Goal: Task Accomplishment & Management: Manage account settings

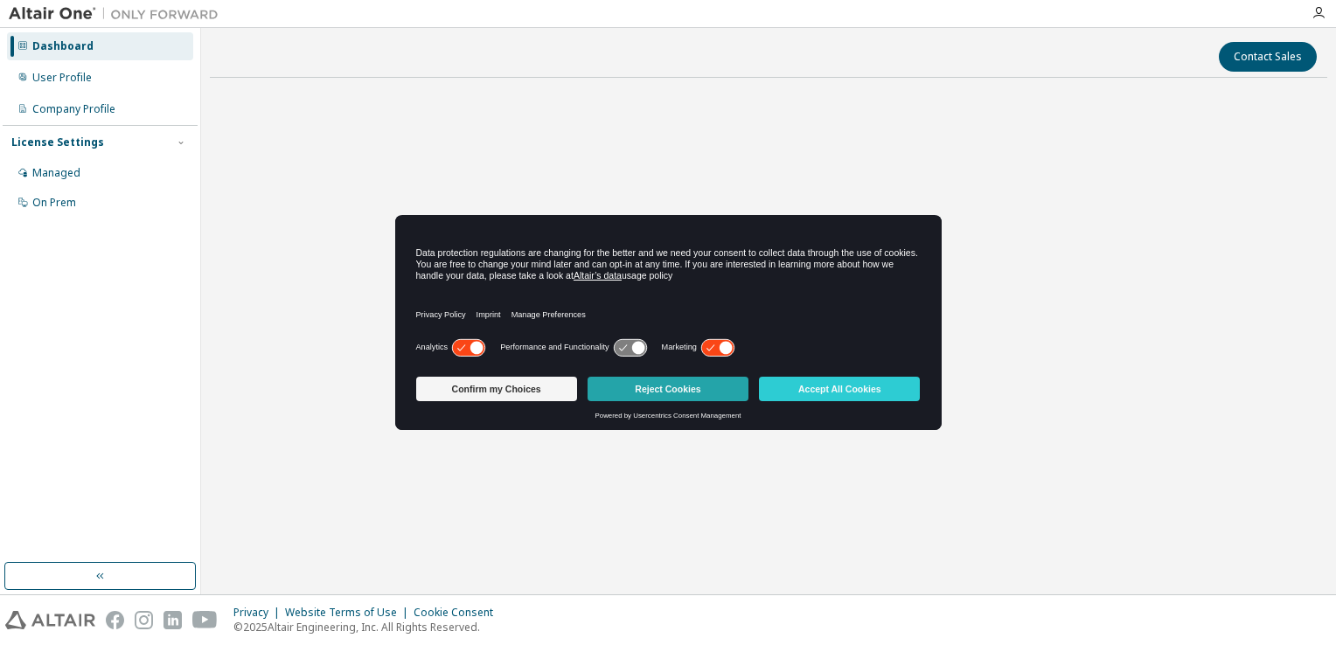
click at [663, 399] on button "Reject Cookies" at bounding box center [667, 389] width 161 height 24
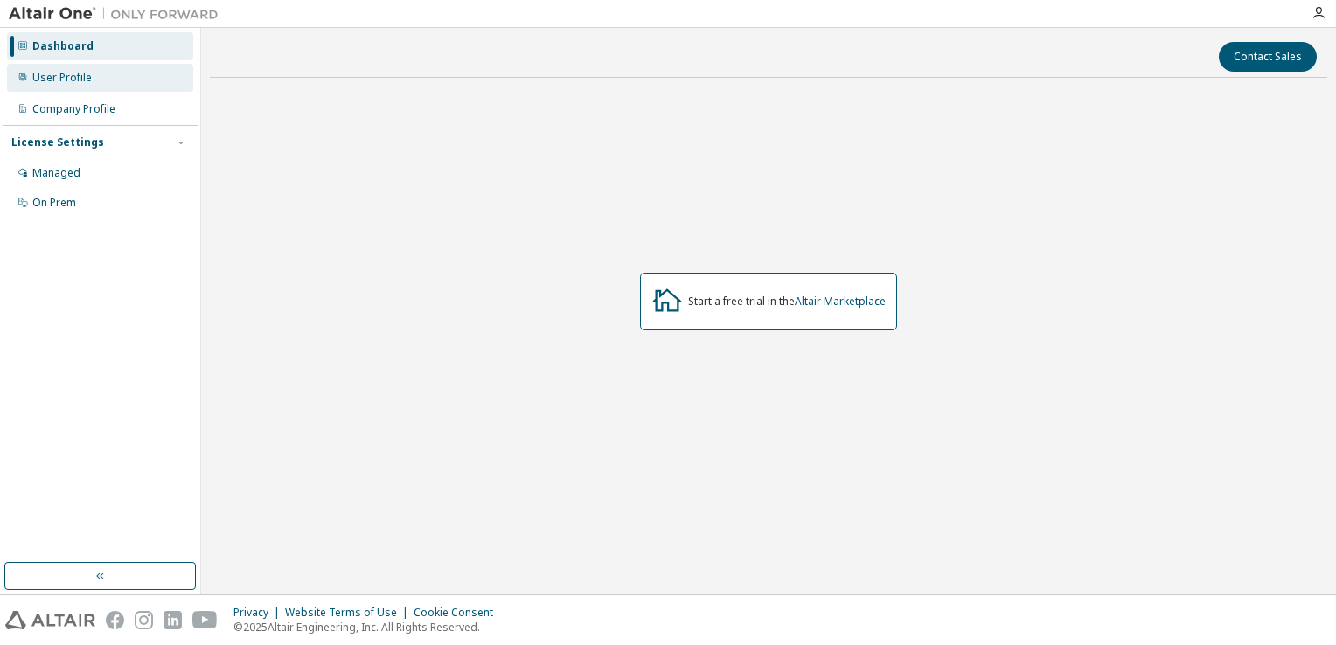
click at [69, 86] on div "User Profile" at bounding box center [100, 78] width 186 height 28
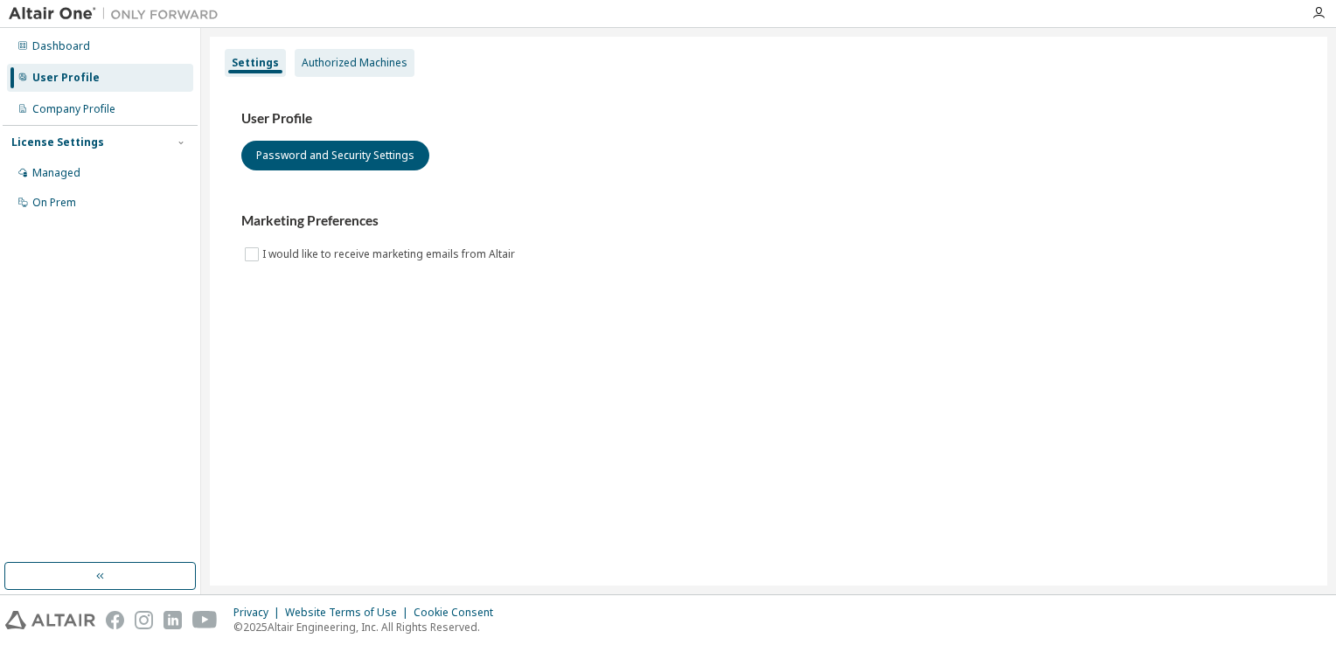
click at [332, 68] on div "Authorized Machines" at bounding box center [355, 63] width 106 height 14
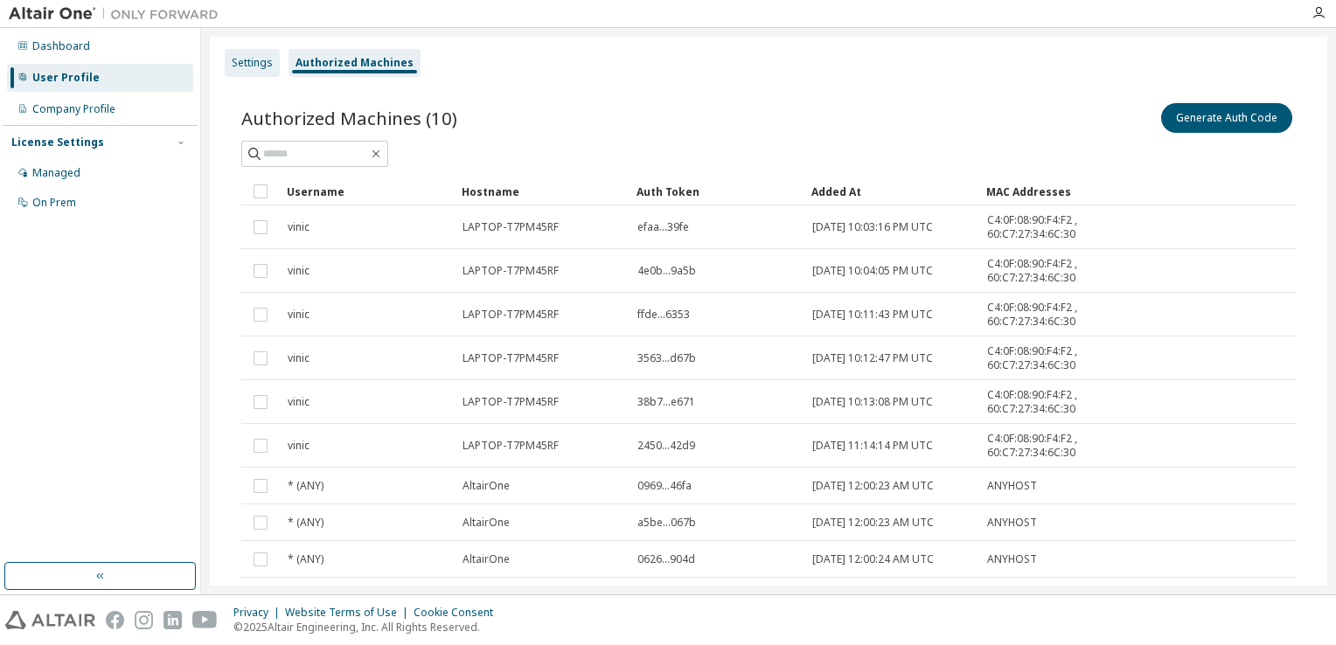
click at [241, 54] on div "Settings" at bounding box center [252, 63] width 55 height 28
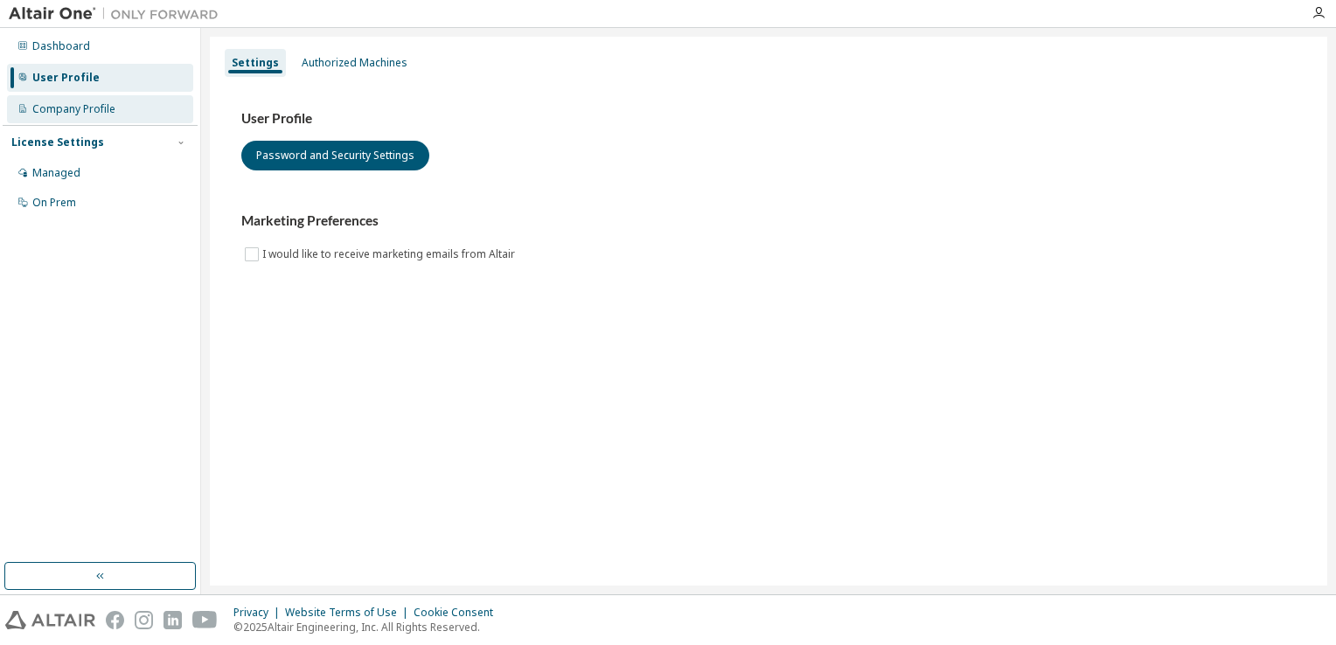
click at [87, 113] on div "Company Profile" at bounding box center [73, 109] width 83 height 14
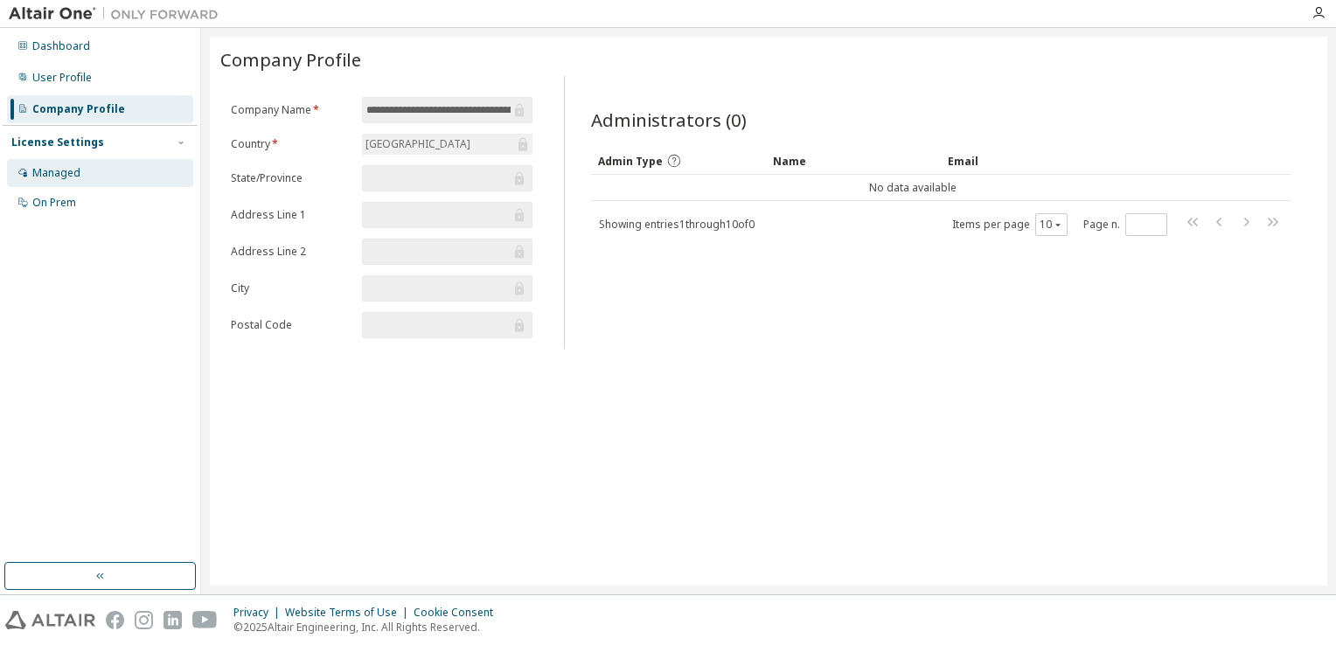
click at [77, 174] on div "Managed" at bounding box center [56, 173] width 48 height 14
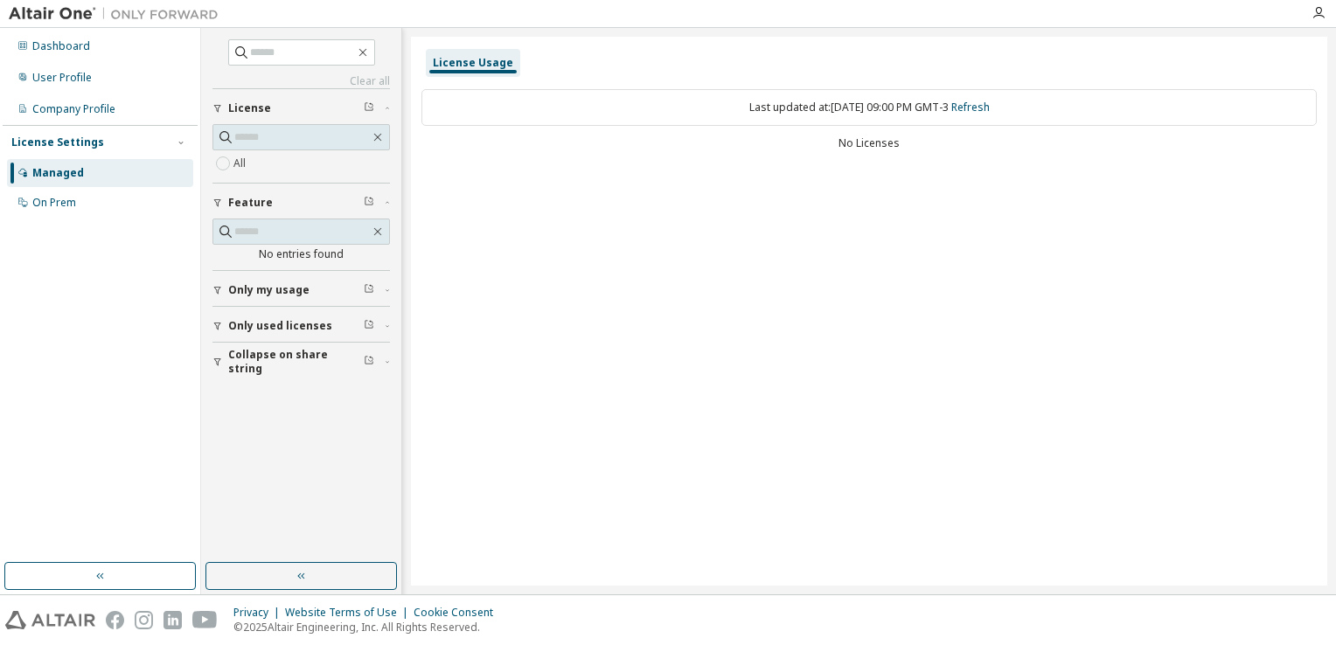
click at [1252, 173] on div "License Usage Last updated at: Mon 2025-10-06 09:00 PM GMT-3 Refresh No Licenses" at bounding box center [869, 311] width 916 height 549
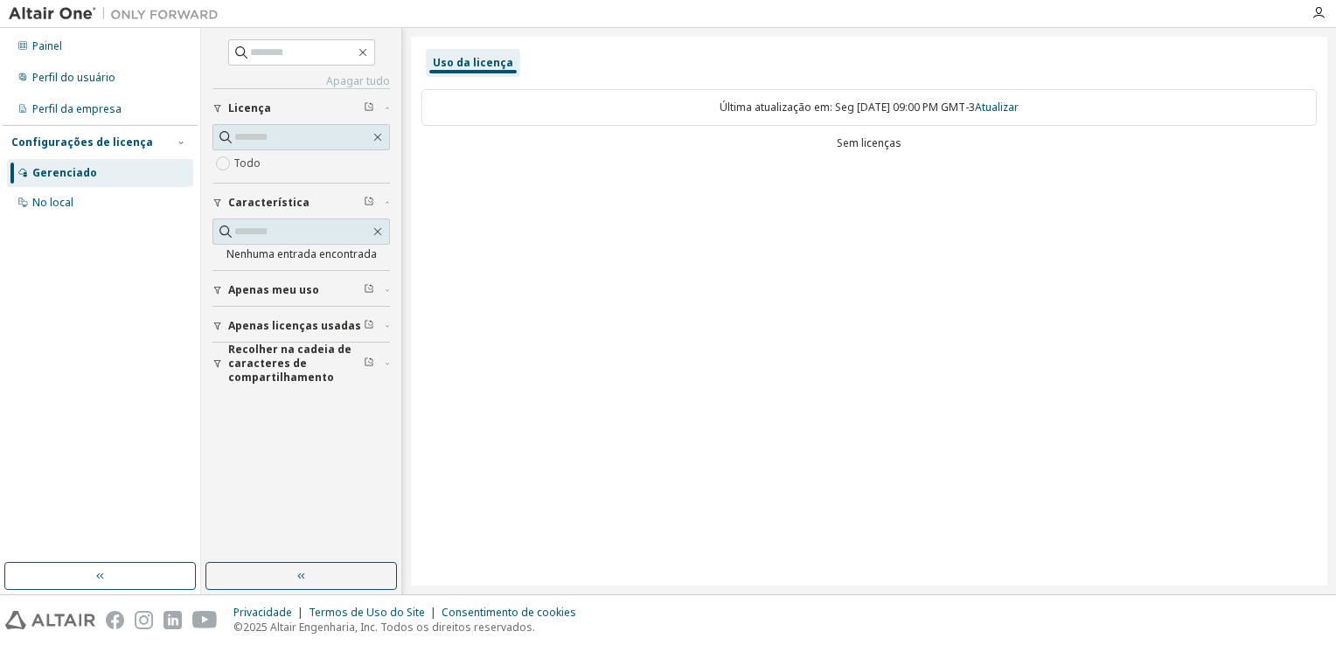
click at [280, 292] on span "Apenas meu uso" at bounding box center [273, 290] width 91 height 14
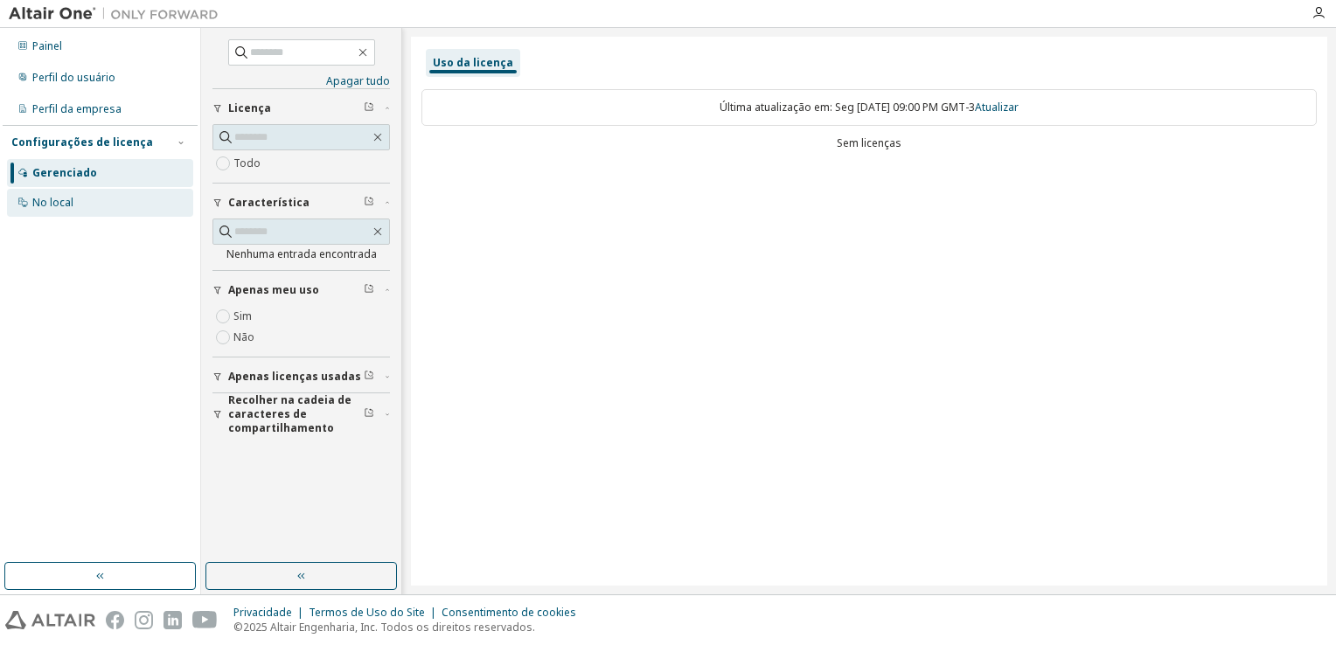
click at [71, 198] on div "No local" at bounding box center [52, 203] width 41 height 14
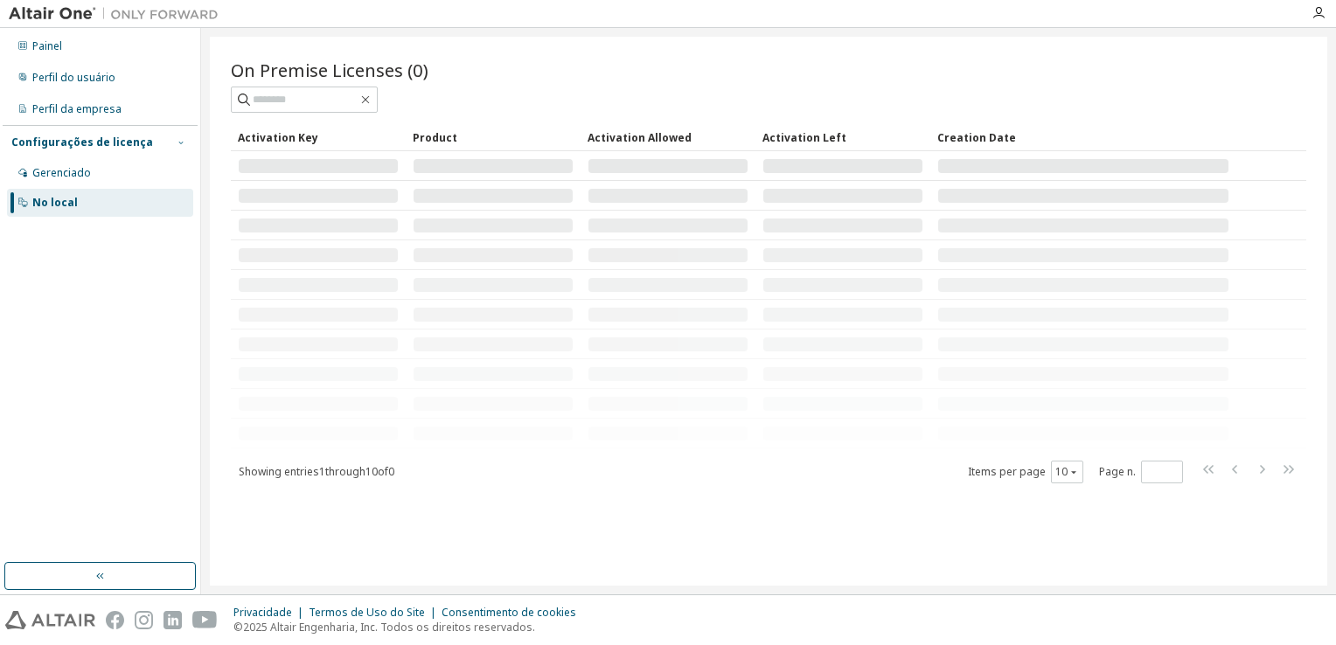
click at [179, 145] on icon "button" at bounding box center [181, 142] width 10 height 10
click at [178, 145] on icon "button" at bounding box center [181, 142] width 10 height 10
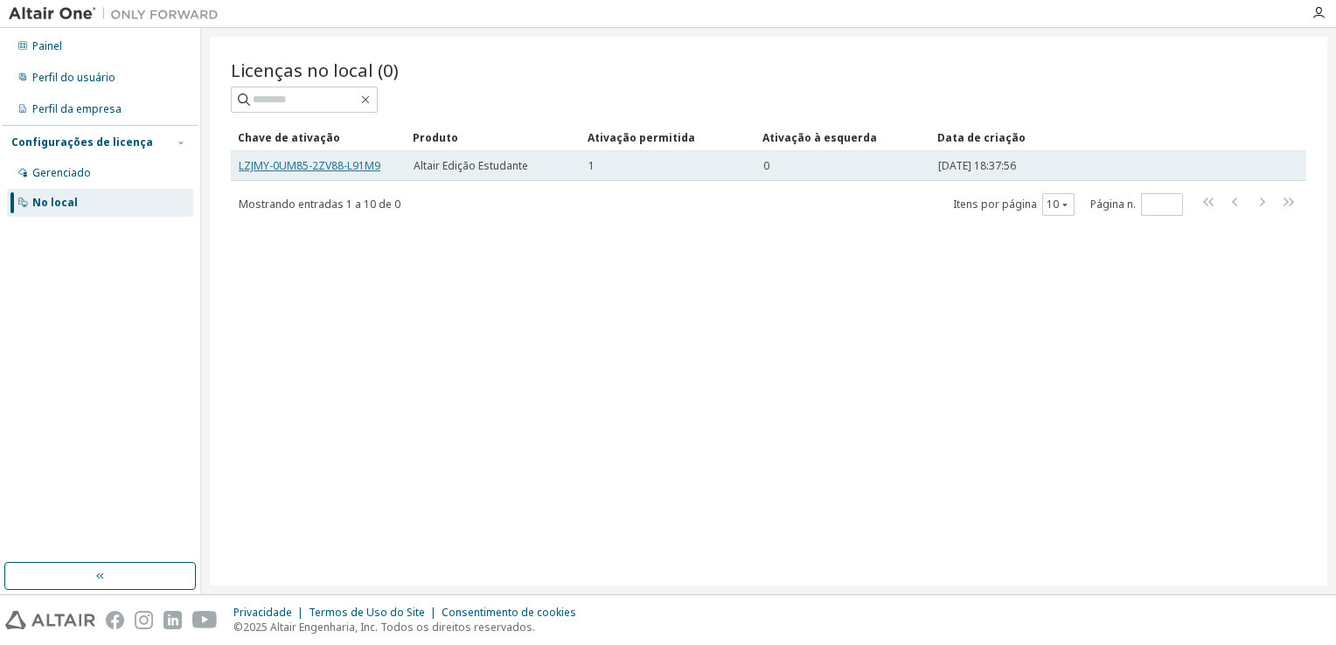
click at [297, 166] on link "LZJMY-0UM85-2ZV88-L91M9" at bounding box center [310, 165] width 142 height 15
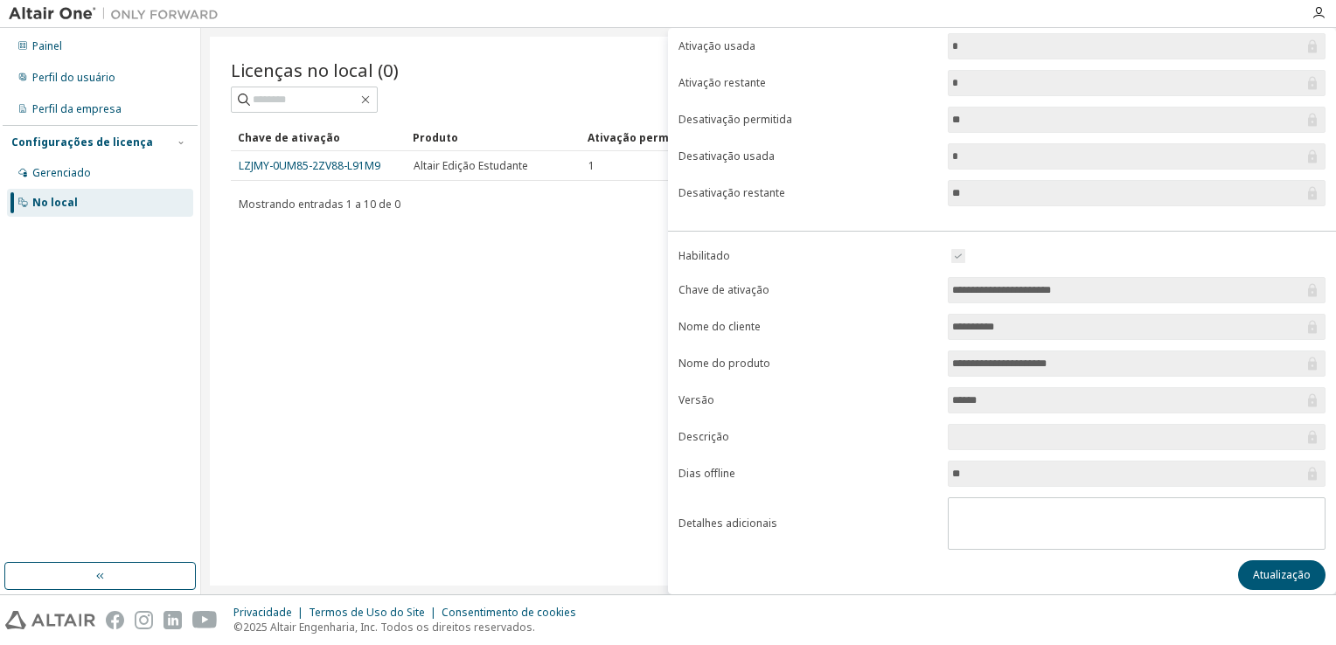
scroll to position [155, 0]
click at [1280, 568] on button "Atualização" at bounding box center [1281, 572] width 87 height 30
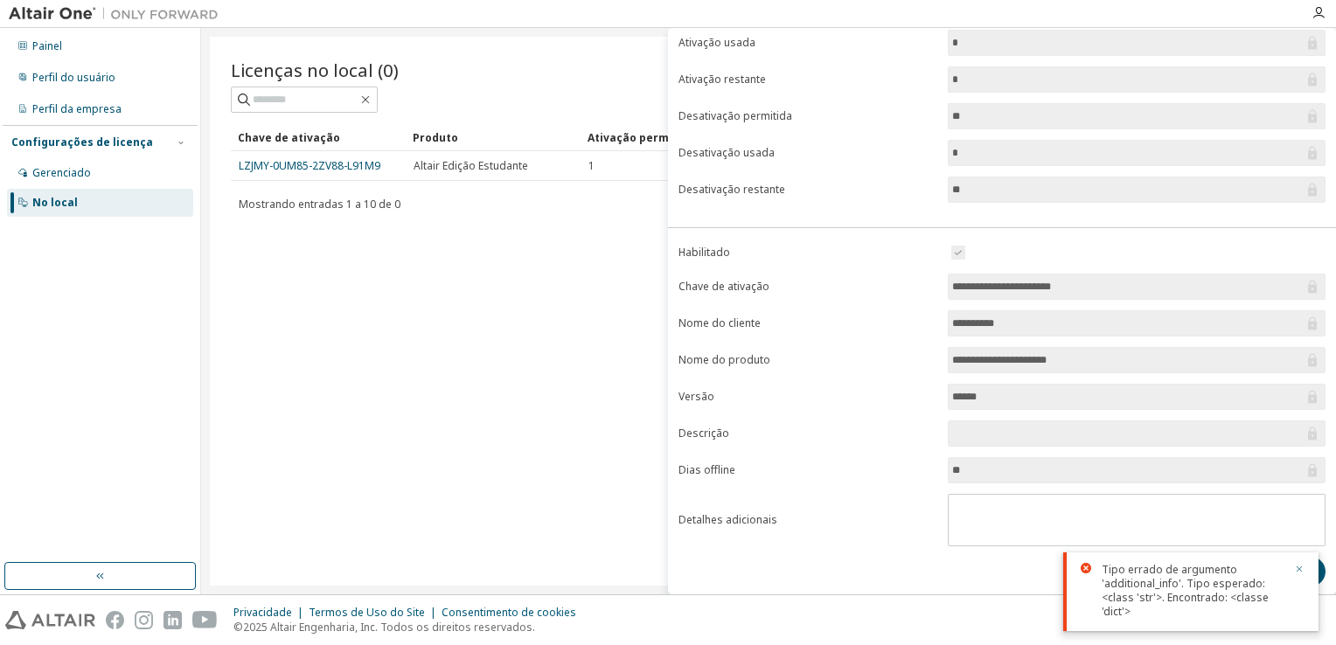
click at [1297, 569] on icon "button" at bounding box center [1299, 569] width 10 height 10
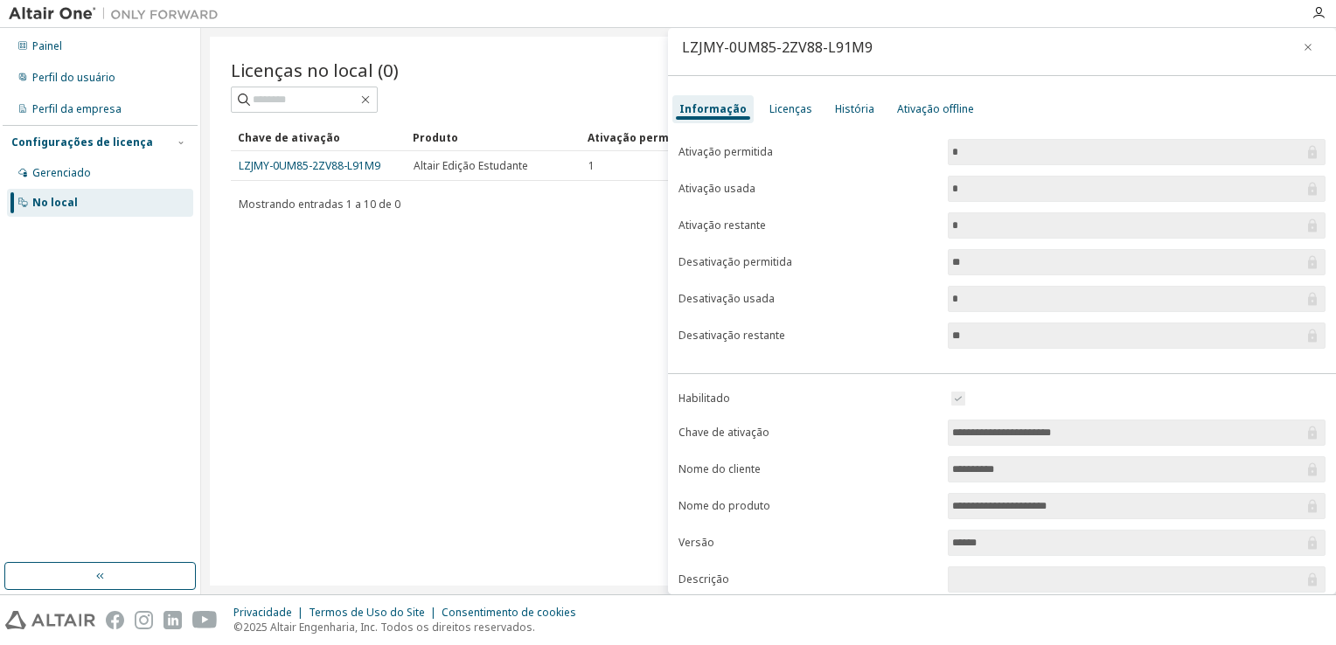
scroll to position [0, 0]
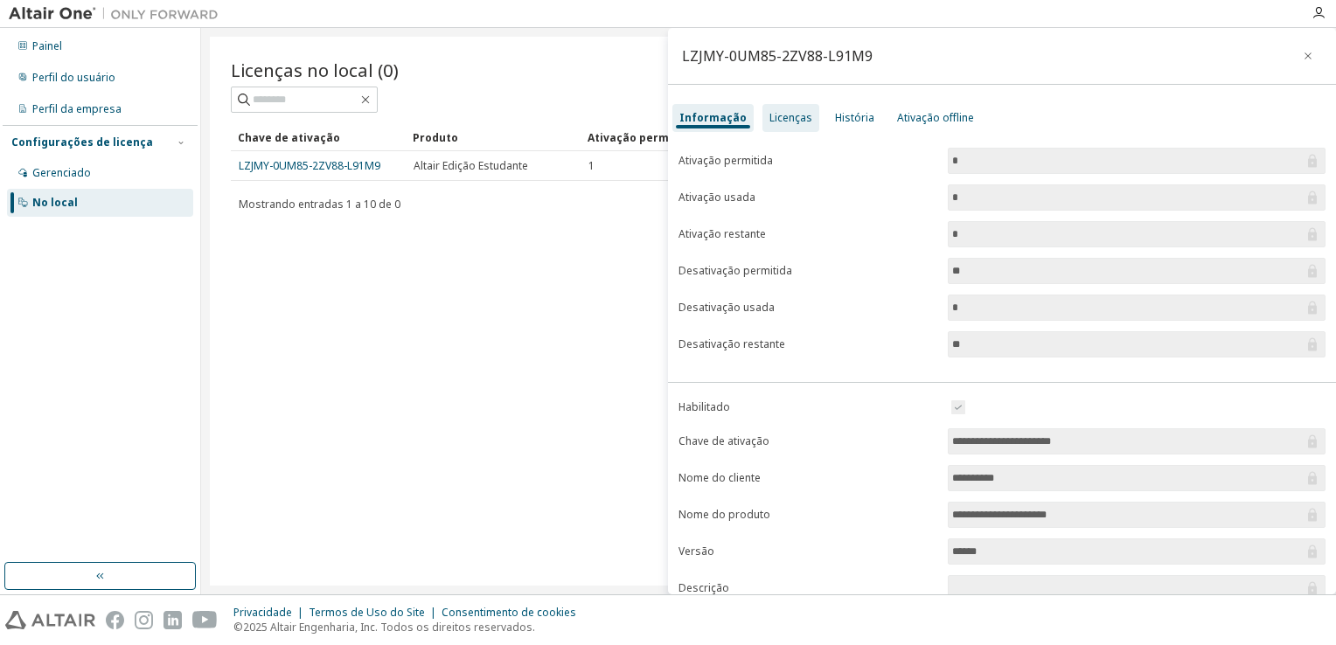
click at [769, 121] on div "Licenças" at bounding box center [790, 118] width 43 height 14
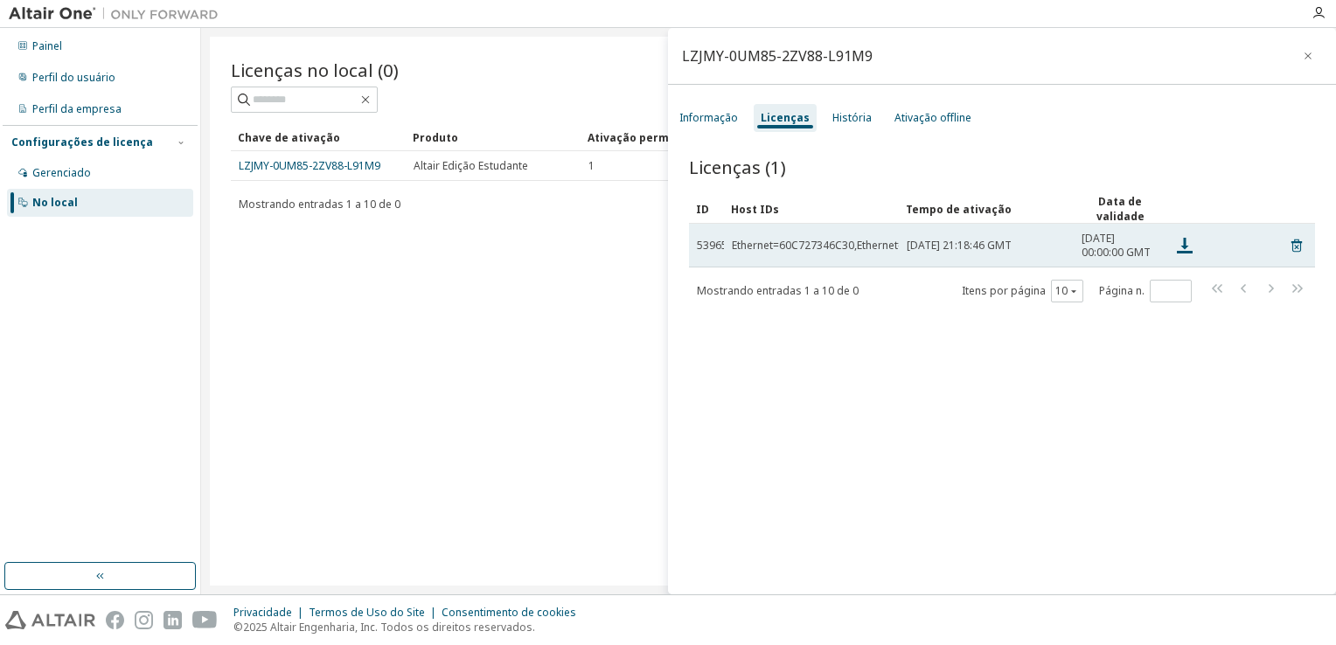
click at [813, 266] on td "Ethernet=60C727346C30,Ethernet=C40F0890F4F2" at bounding box center [811, 246] width 175 height 44
click at [1122, 232] on span "Sat, 01 Nov 2025 00:00:00 GMT" at bounding box center [1119, 246] width 77 height 28
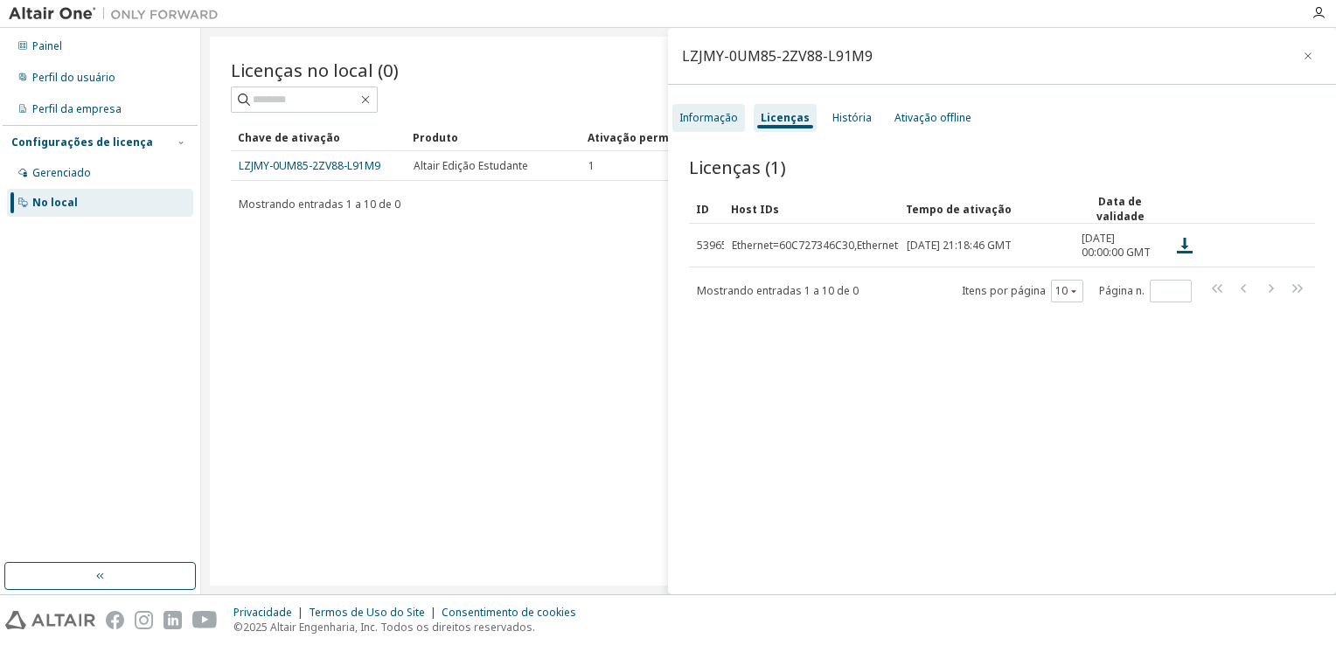
click at [720, 125] on div "Informação" at bounding box center [708, 118] width 73 height 28
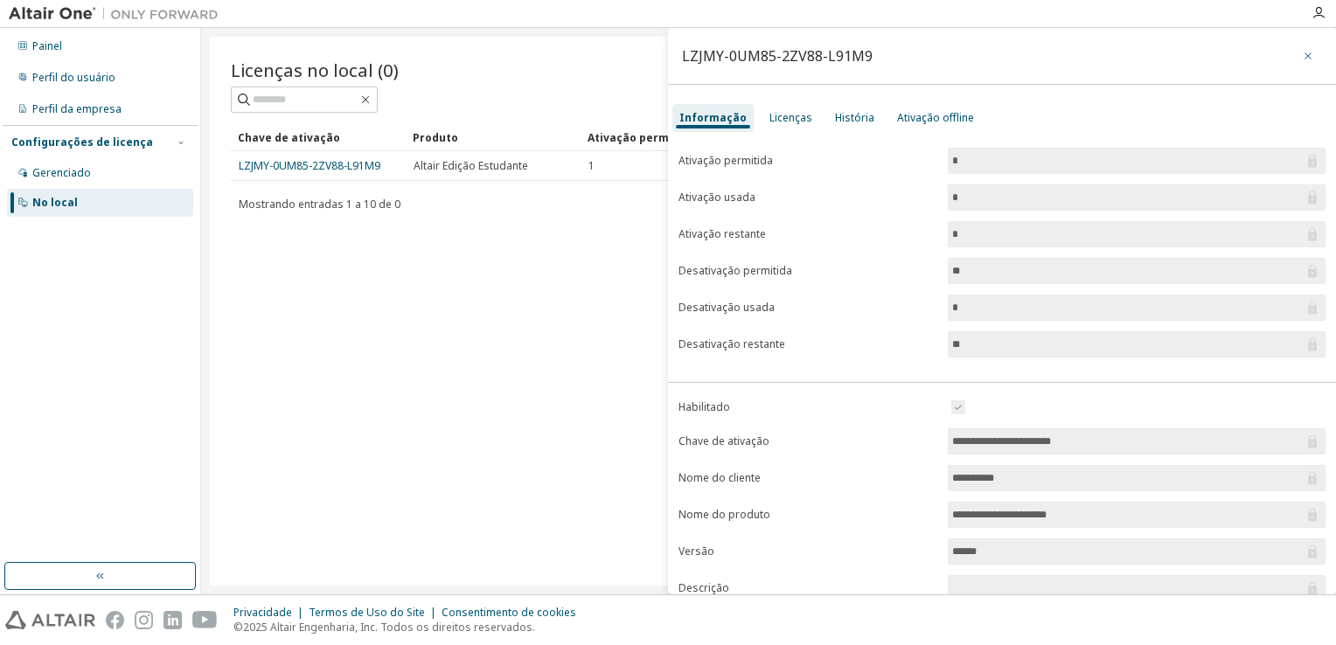
click at [1301, 54] on icon "button" at bounding box center [1307, 56] width 12 height 14
